Goal: Navigation & Orientation: Find specific page/section

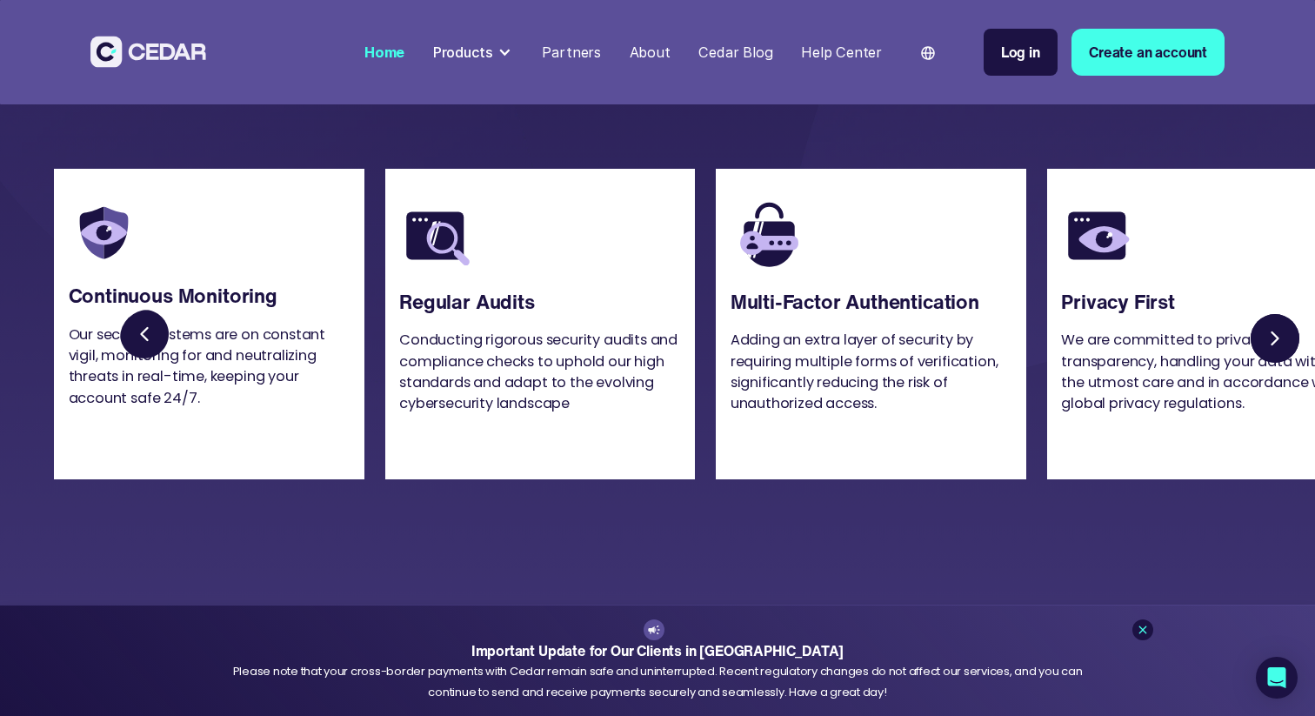
scroll to position [4262, 0]
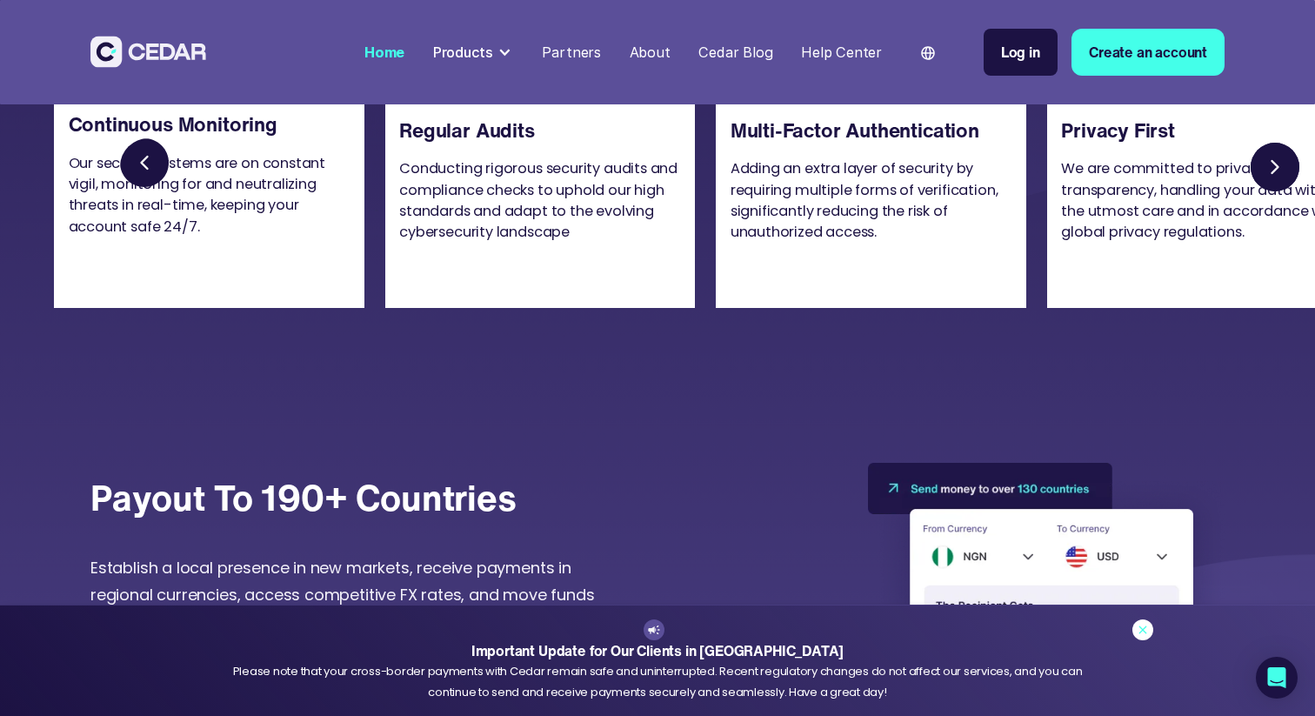
click at [1142, 626] on icon at bounding box center [1143, 630] width 14 height 14
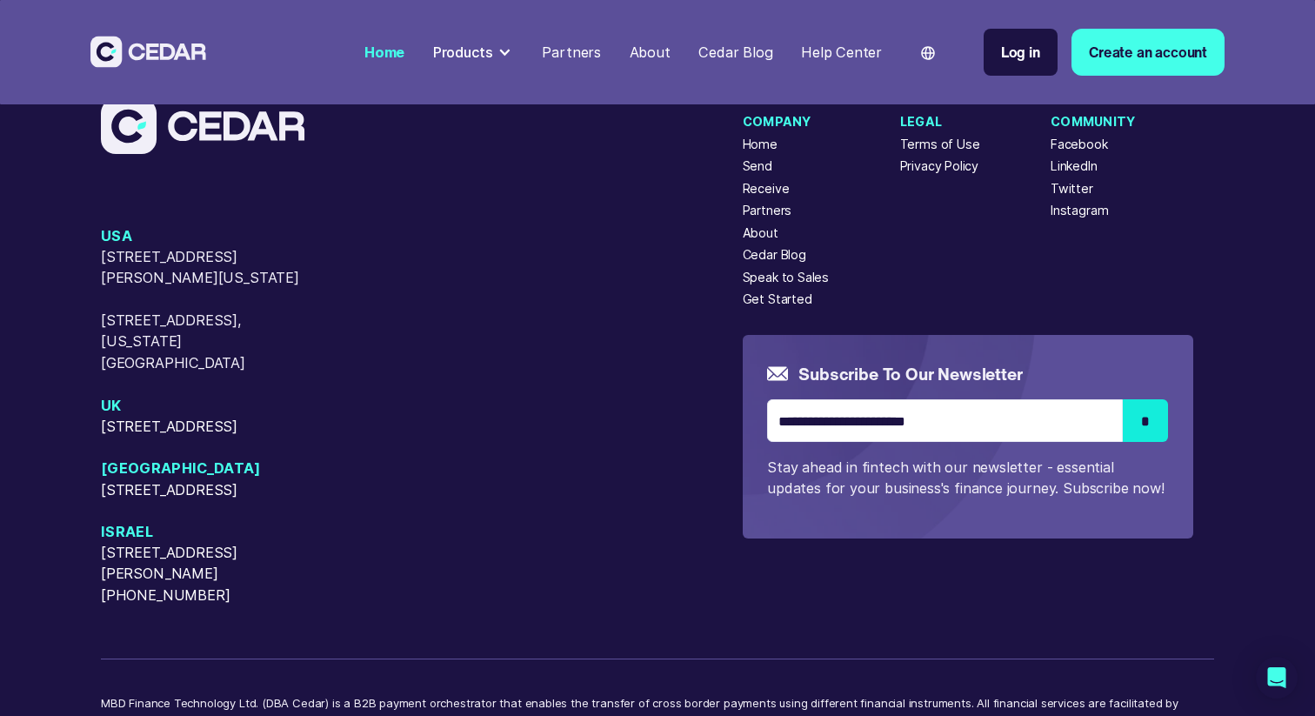
scroll to position [7544, 0]
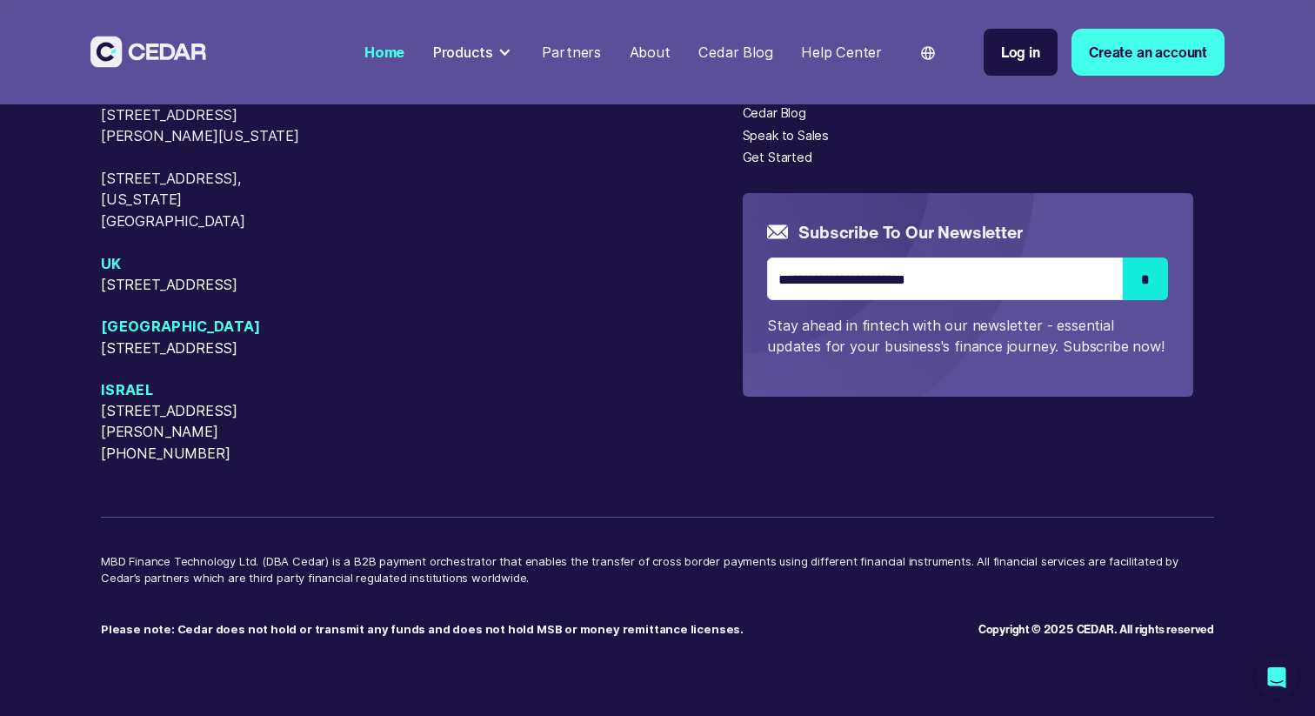
click at [511, 45] on div at bounding box center [504, 52] width 14 height 14
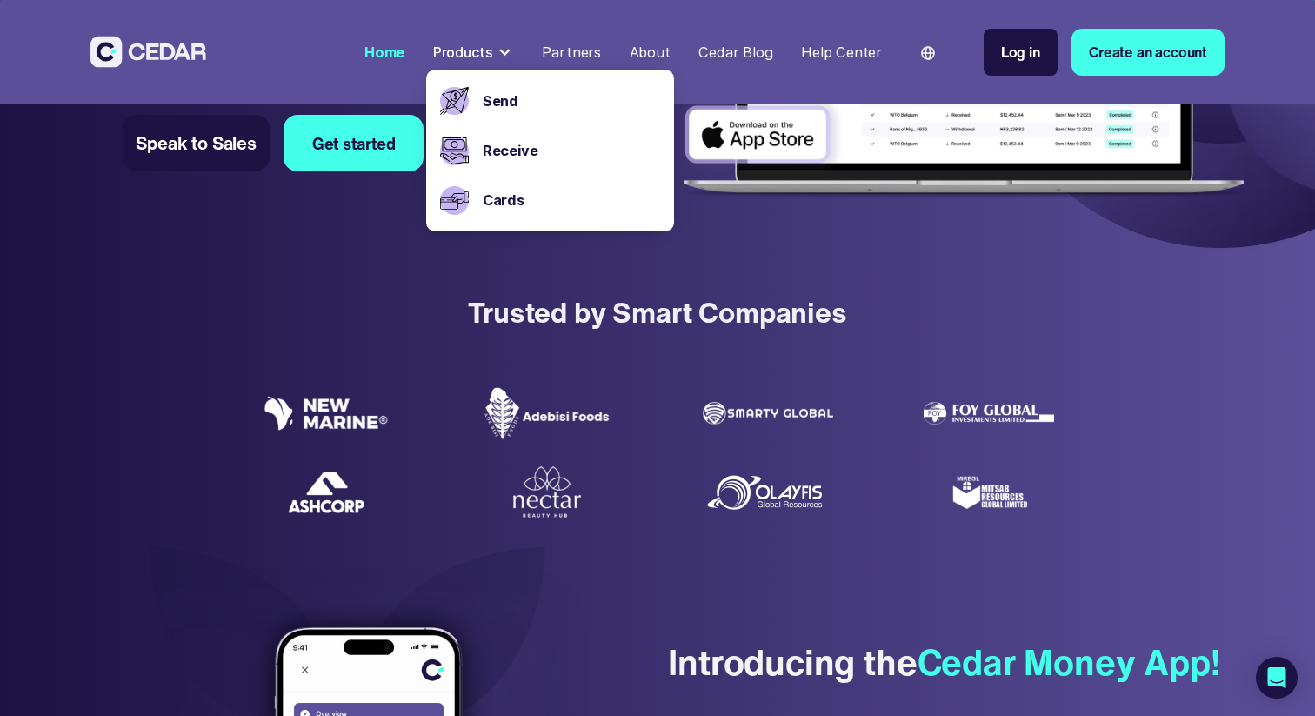
scroll to position [495, 0]
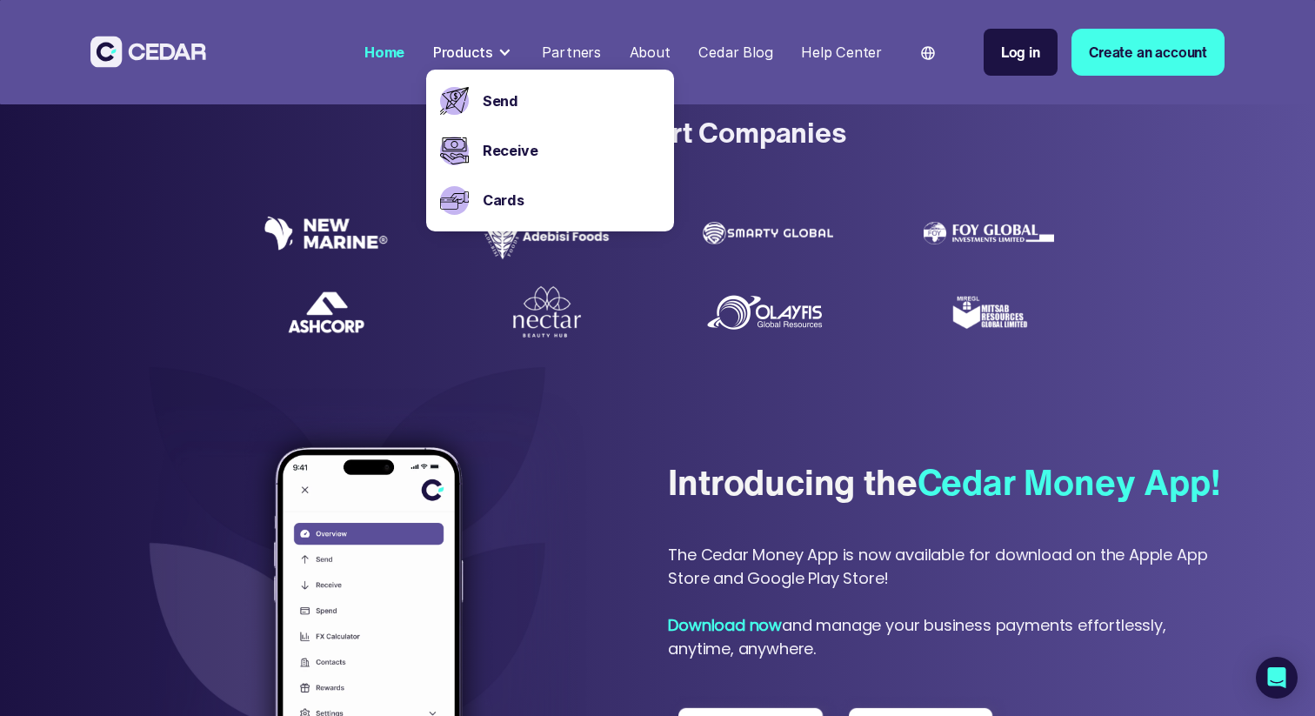
click at [764, 427] on section "Introducing the Cedar Money App! The Cedar Money App is now available for downl…" at bounding box center [657, 658] width 1315 height 615
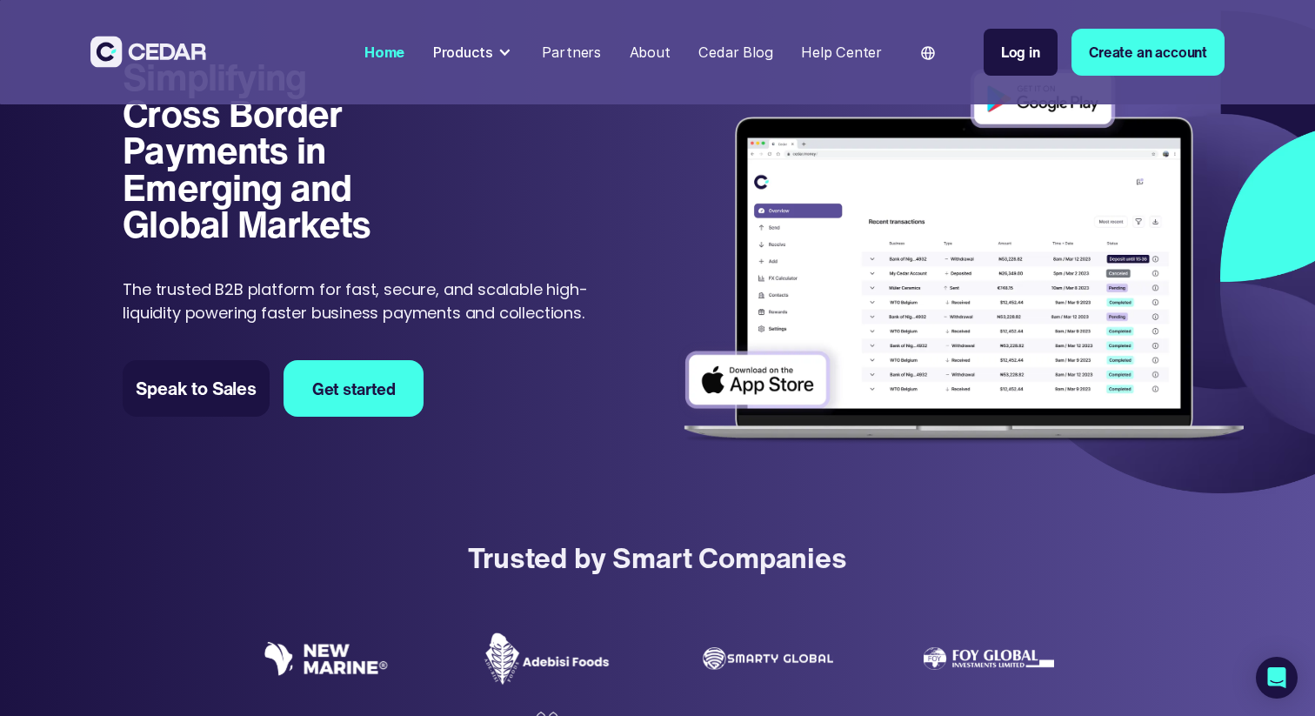
scroll to position [0, 0]
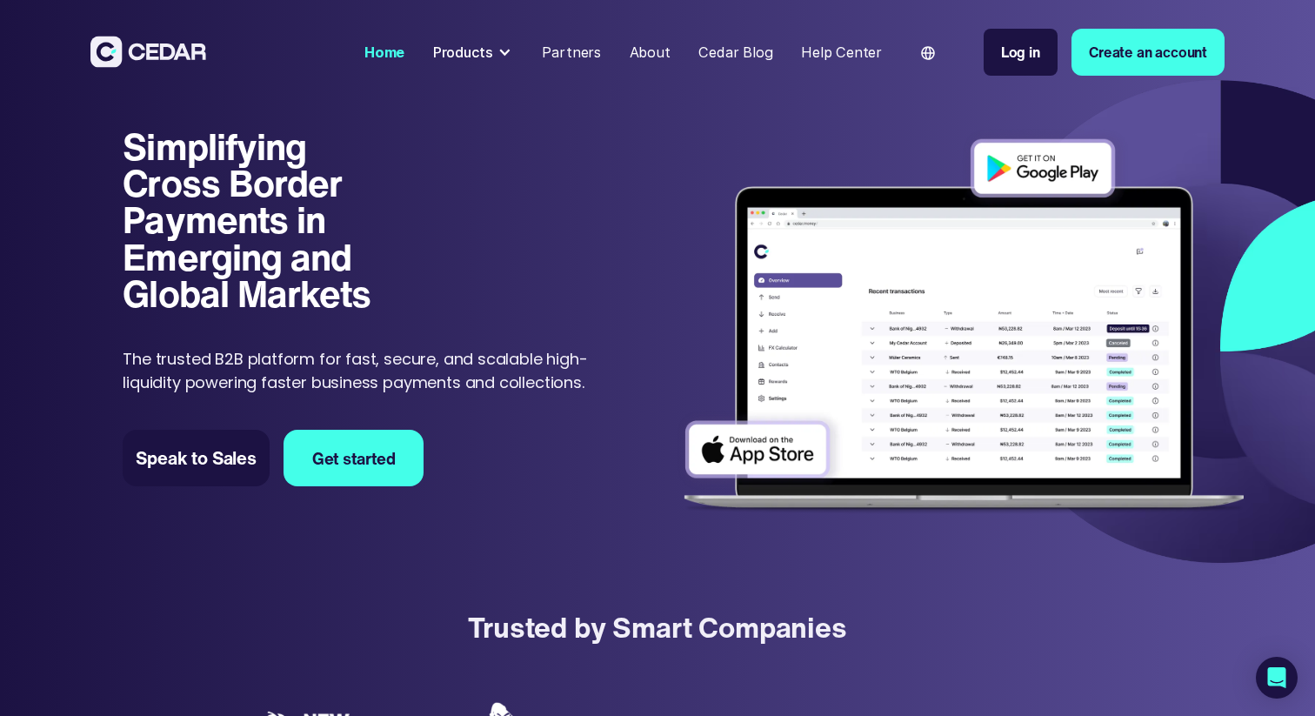
click at [504, 50] on div "Products" at bounding box center [473, 52] width 95 height 36
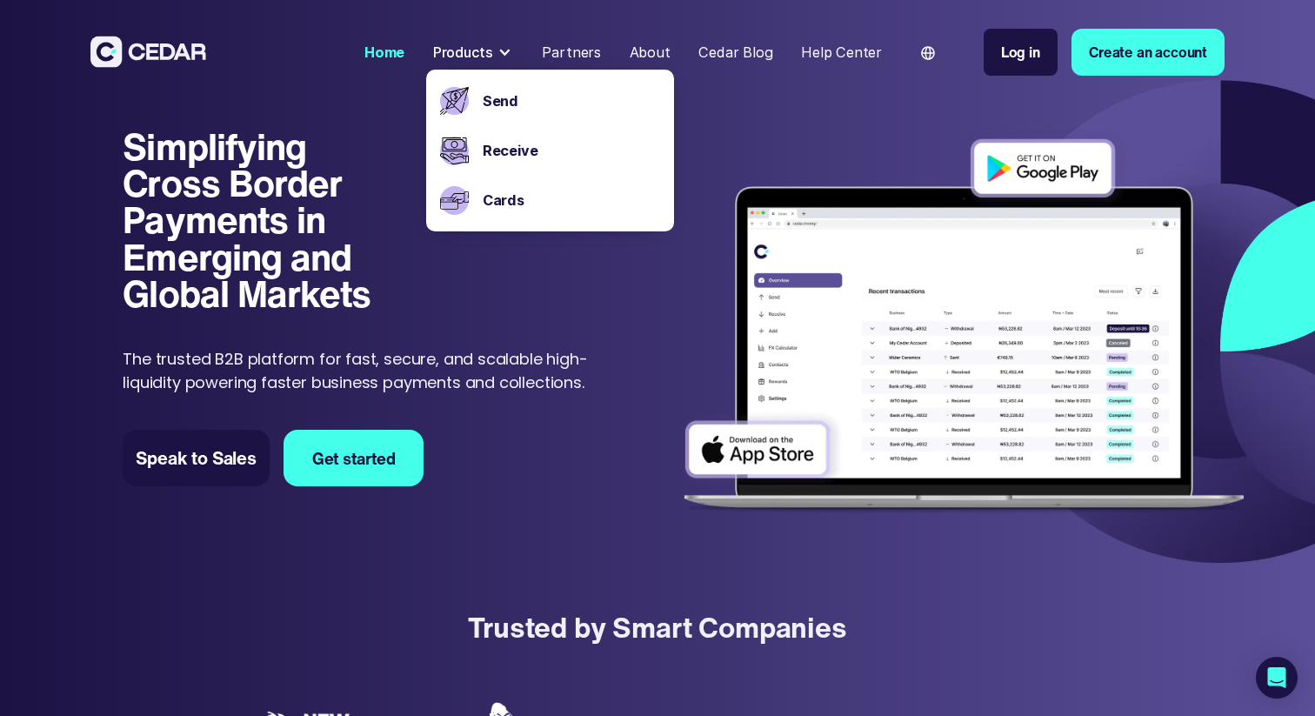
click at [667, 53] on div "About" at bounding box center [650, 52] width 41 height 21
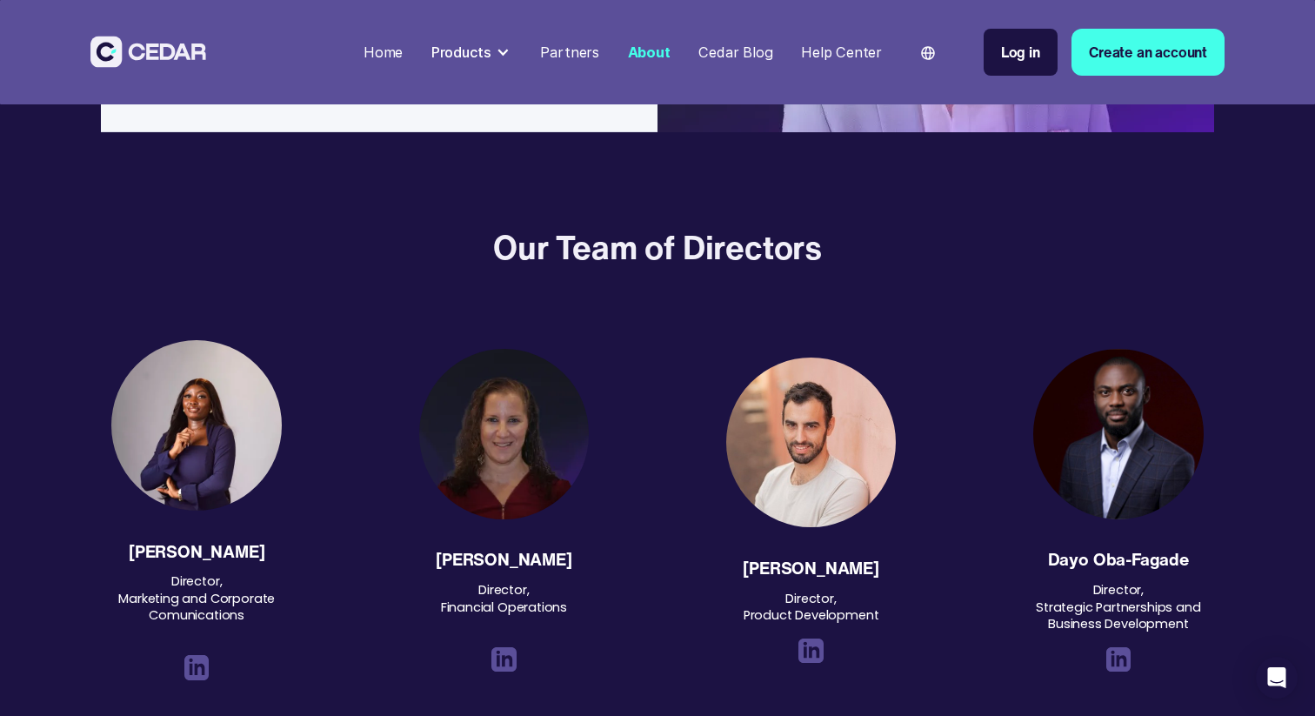
scroll to position [1820, 0]
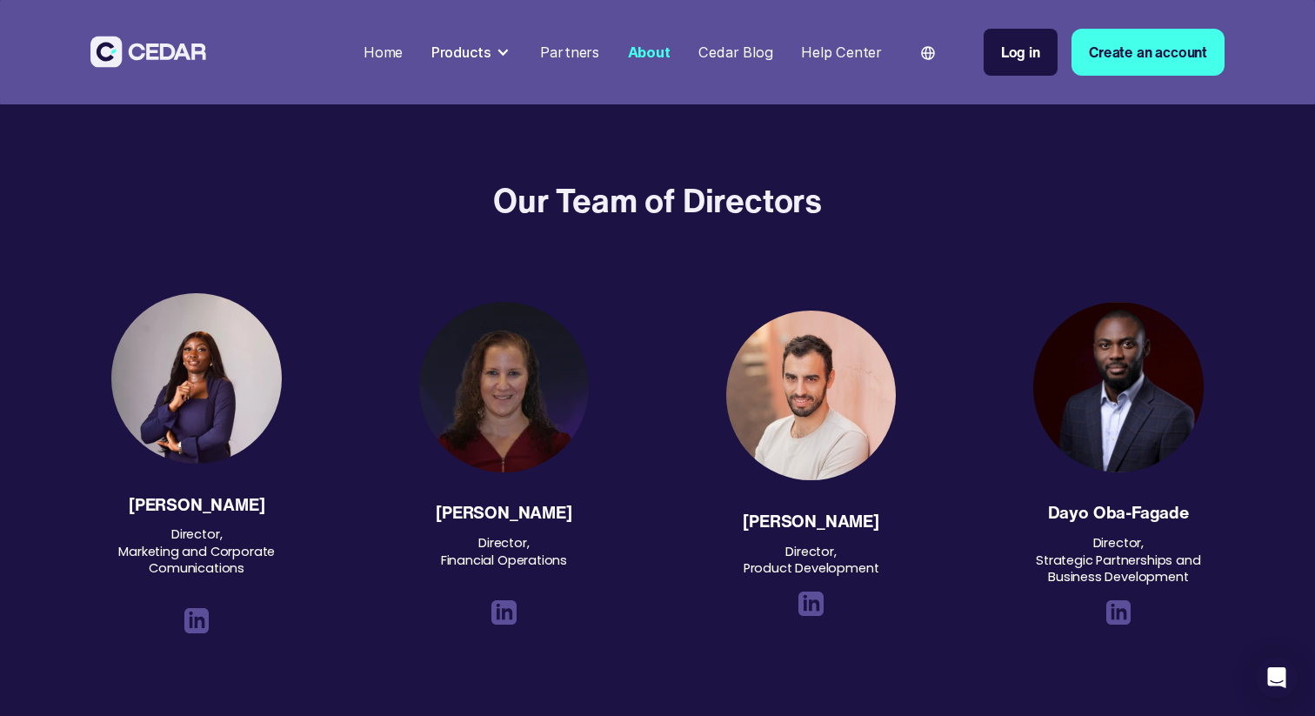
click at [1120, 612] on img at bounding box center [1118, 612] width 25 height 25
